Goal: Information Seeking & Learning: Learn about a topic

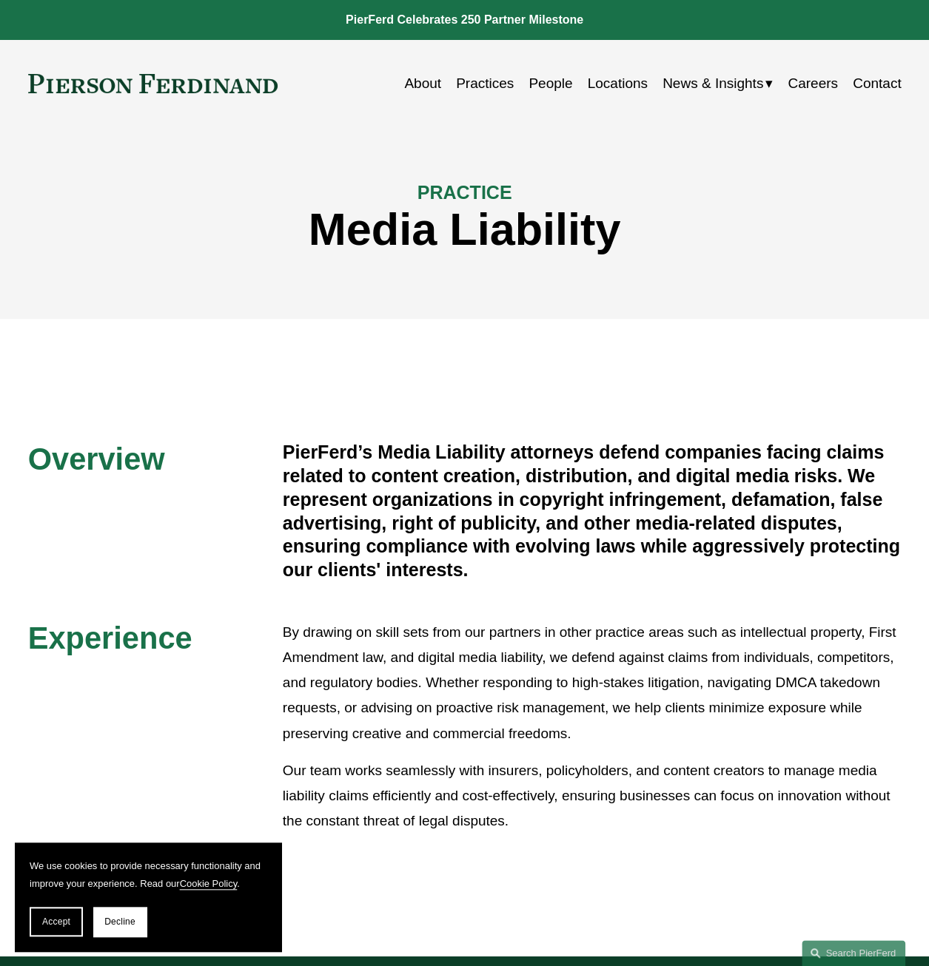
click at [459, 78] on link "Practices" at bounding box center [485, 84] width 58 height 28
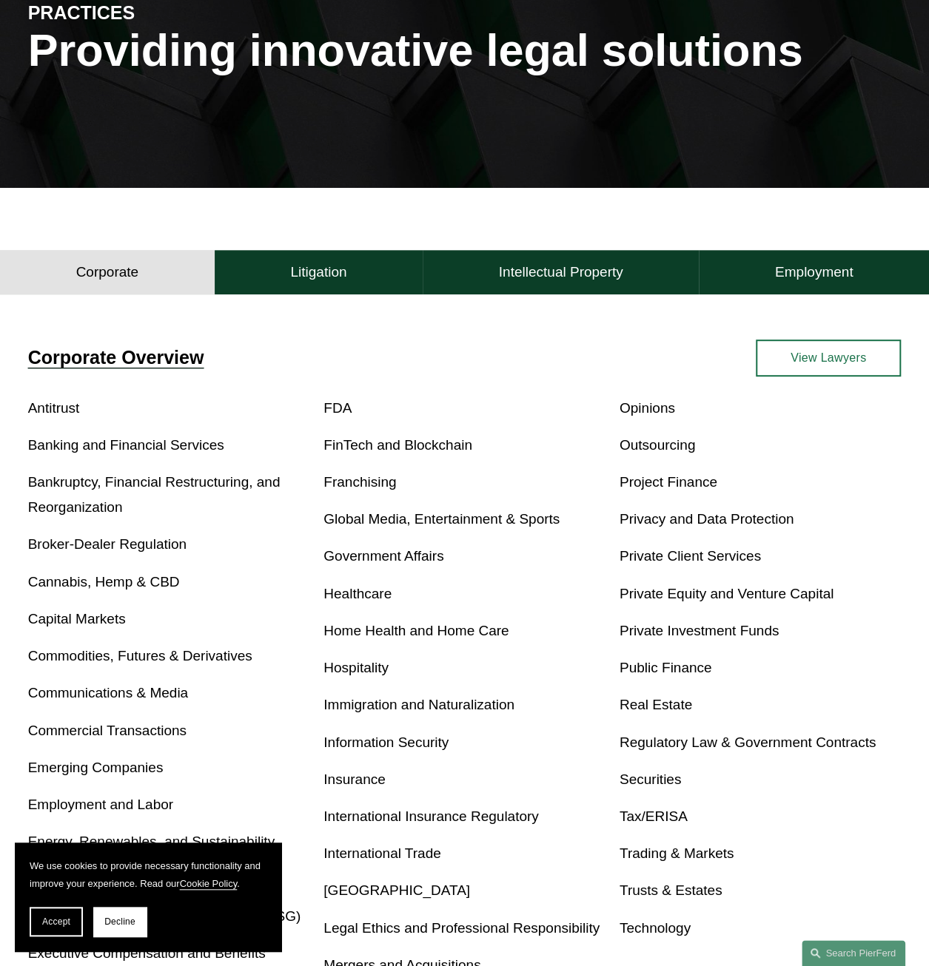
scroll to position [296, 0]
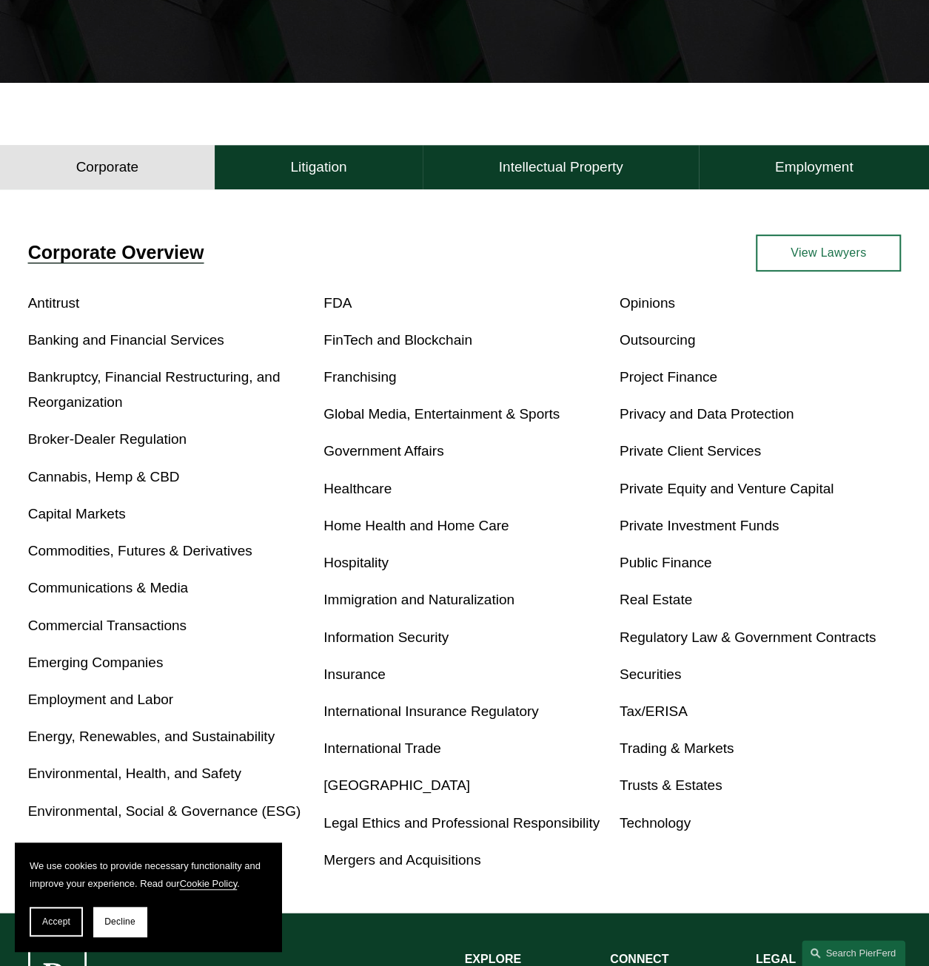
click at [101, 592] on link "Communications & Media" at bounding box center [108, 588] width 160 height 16
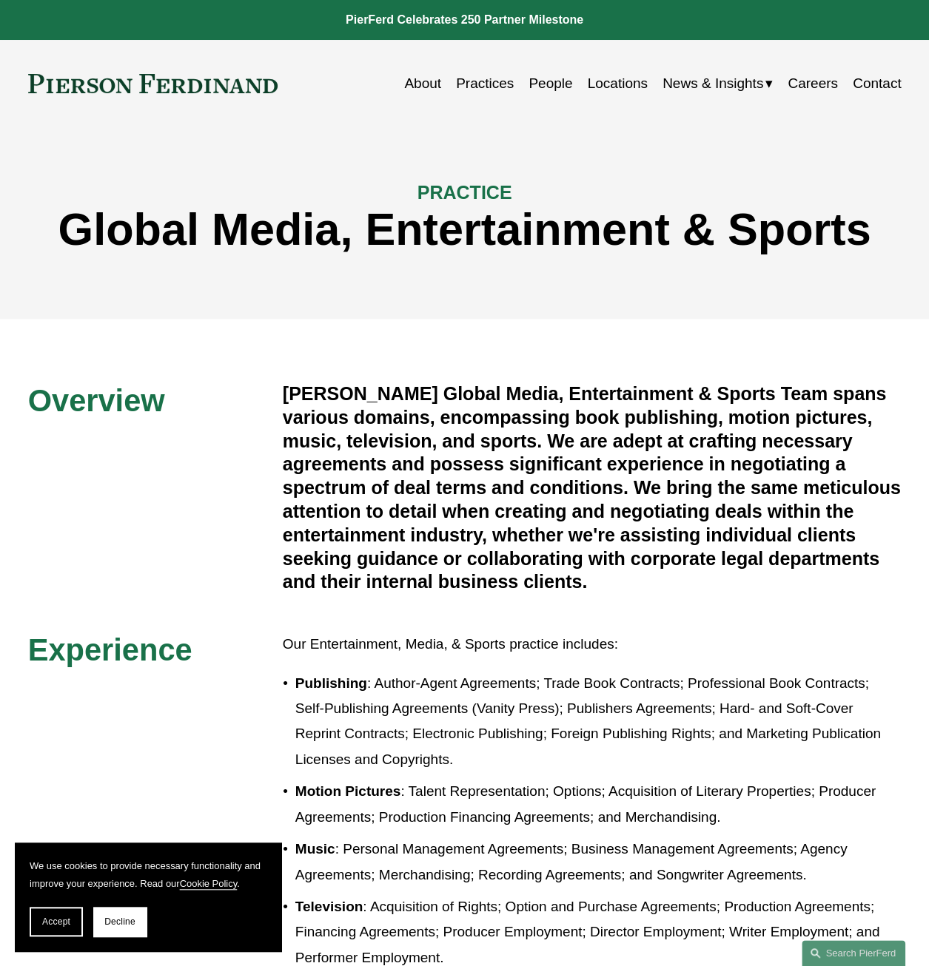
click at [463, 82] on link "Practices" at bounding box center [485, 84] width 58 height 28
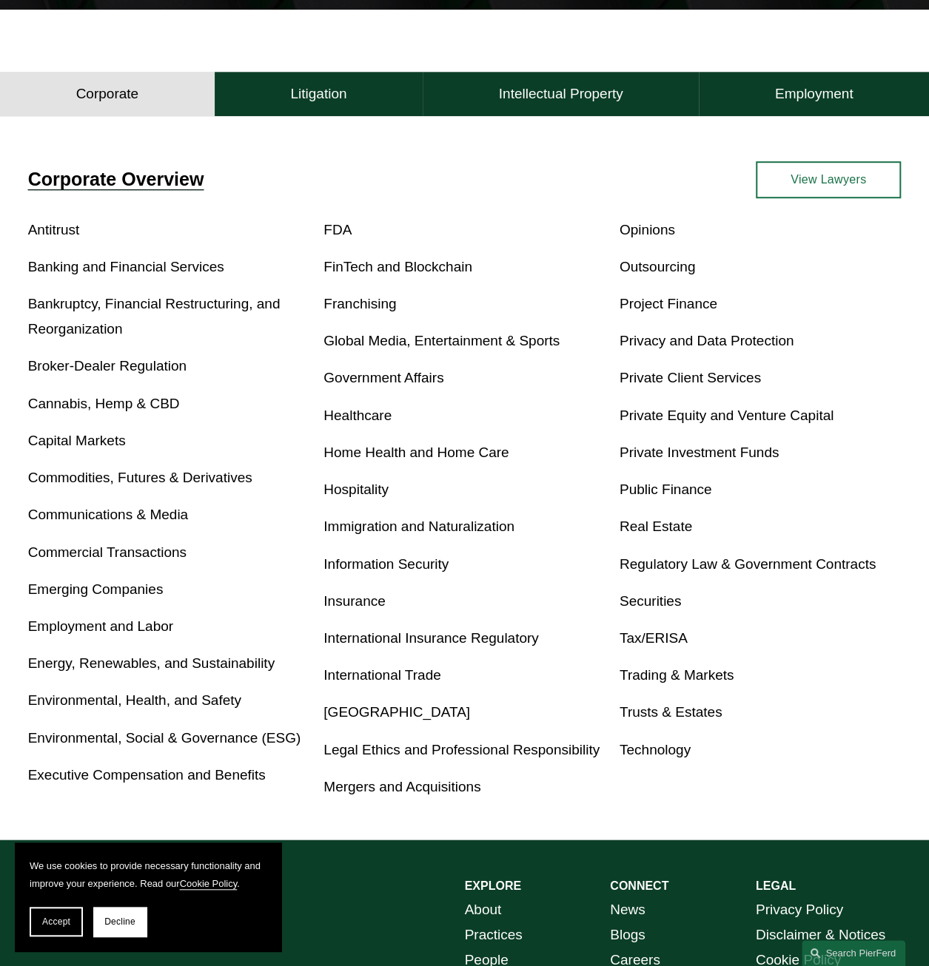
scroll to position [370, 0]
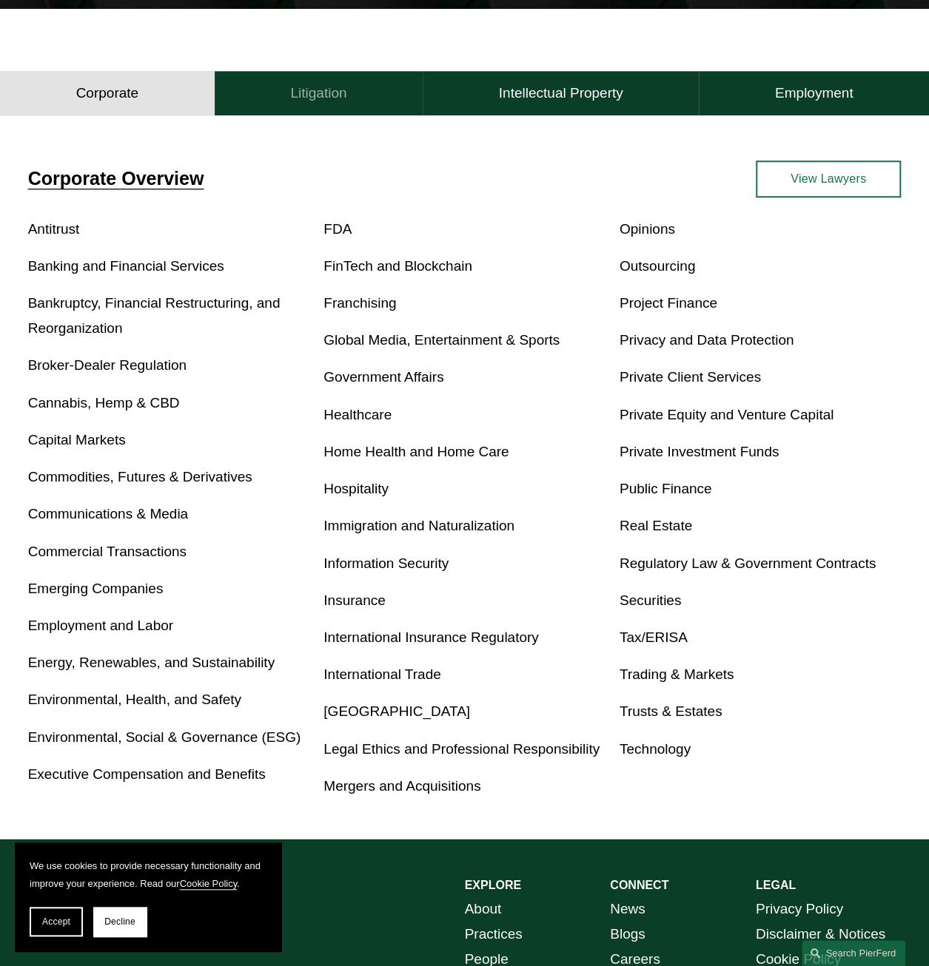
click at [299, 102] on h4 "Litigation" at bounding box center [318, 93] width 56 height 18
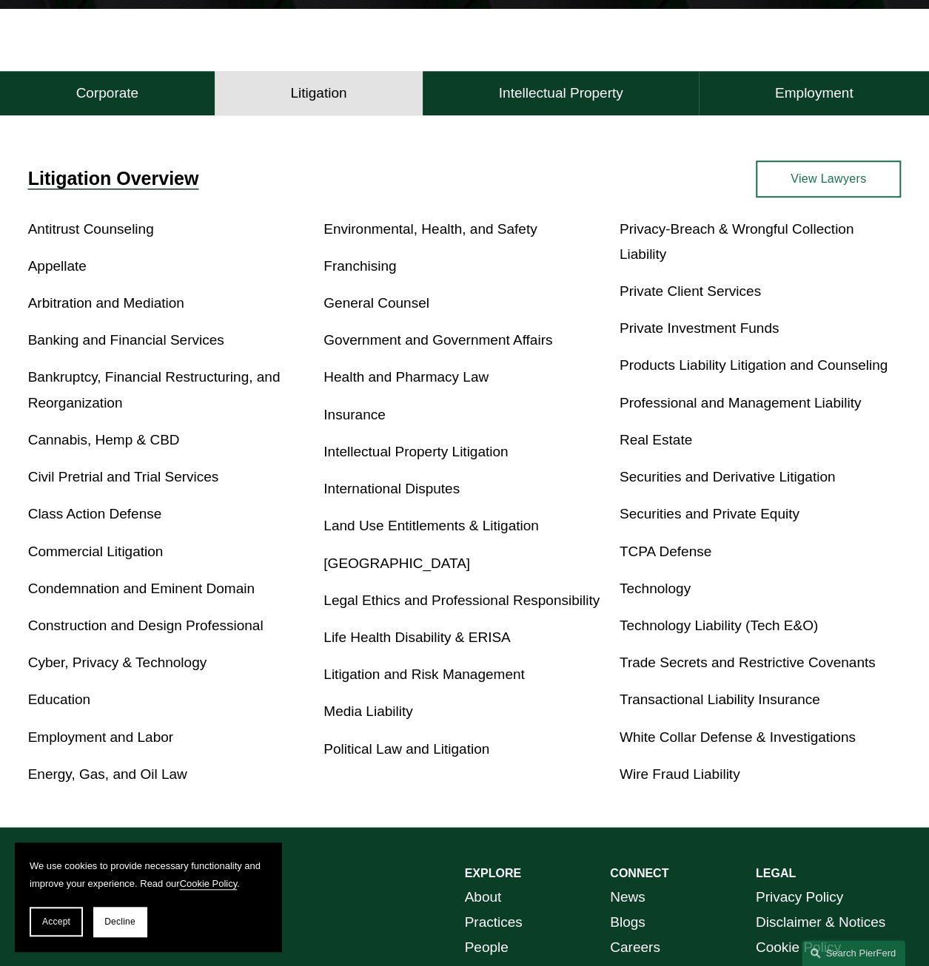
click at [354, 306] on link "General Counsel" at bounding box center [376, 303] width 106 height 16
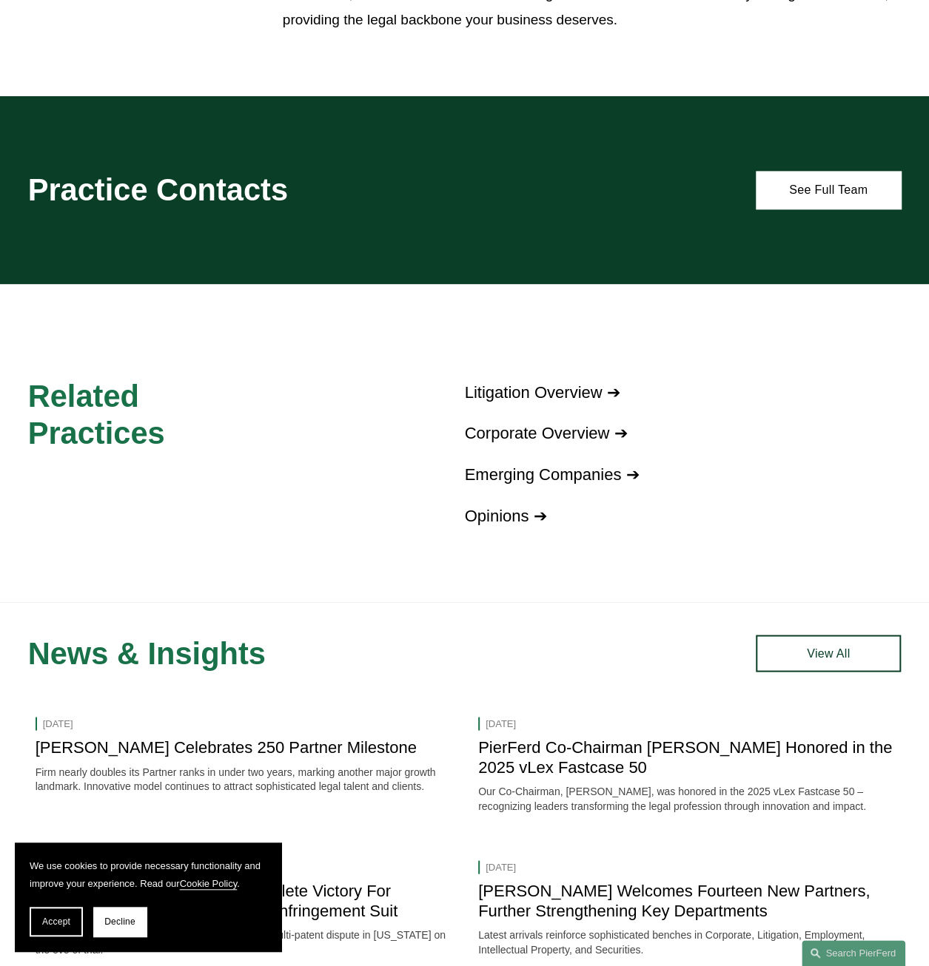
scroll to position [888, 0]
